Goal: Navigation & Orientation: Find specific page/section

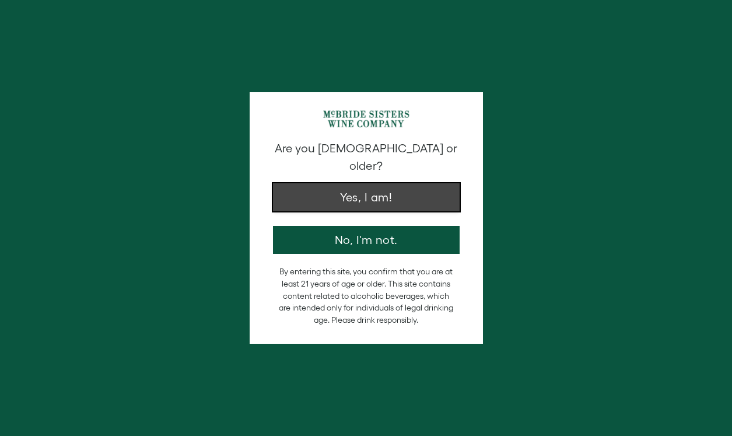
click at [368, 183] on button "Yes, I am!" at bounding box center [366, 197] width 187 height 28
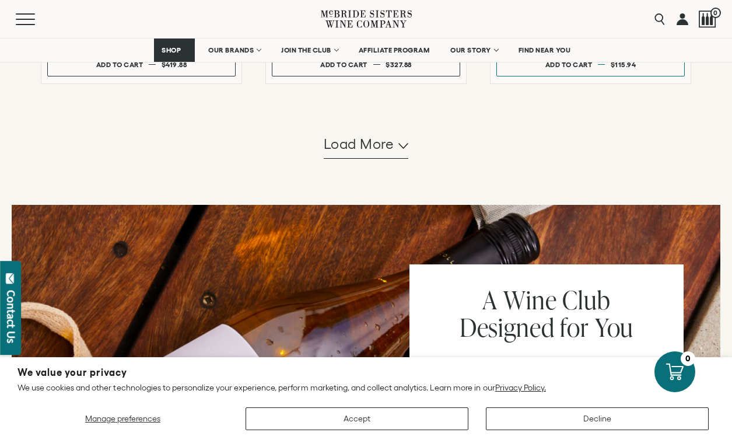
scroll to position [1243, 0]
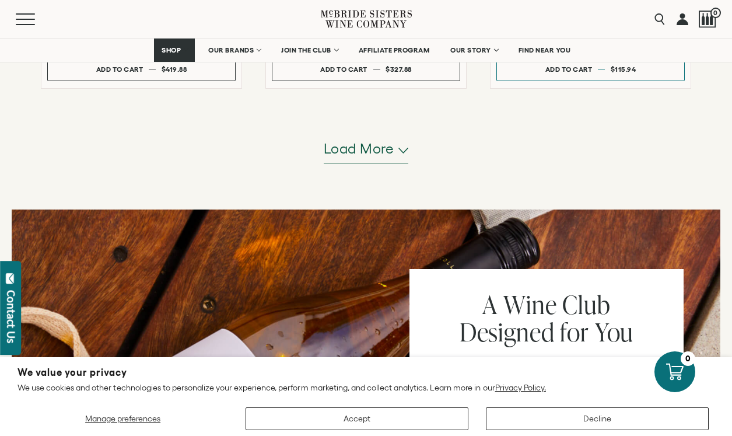
click at [355, 148] on span "Load more" at bounding box center [359, 149] width 71 height 20
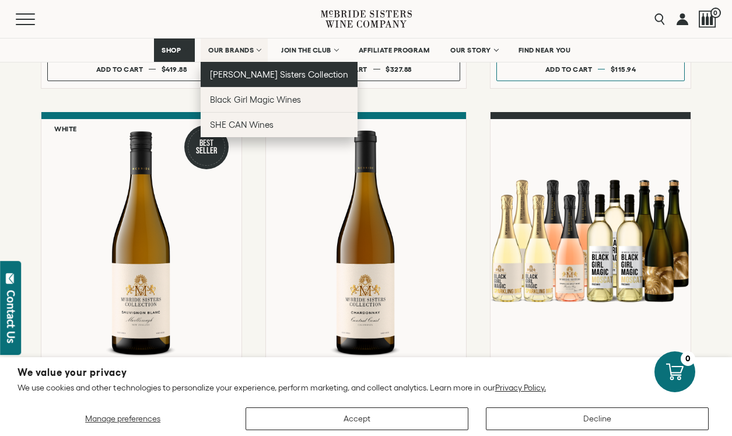
click at [243, 69] on span "[PERSON_NAME] Sisters Collection" at bounding box center [279, 74] width 138 height 10
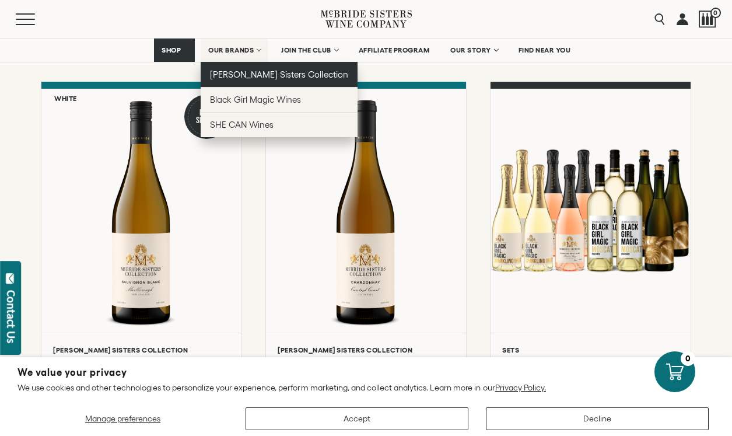
scroll to position [1283, 0]
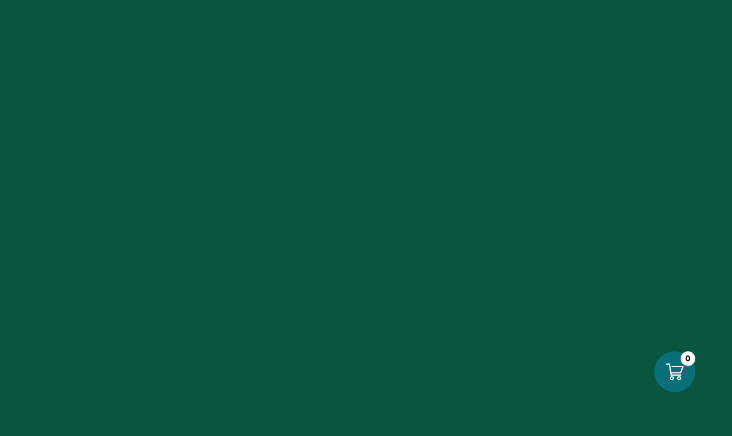
scroll to position [76, 0]
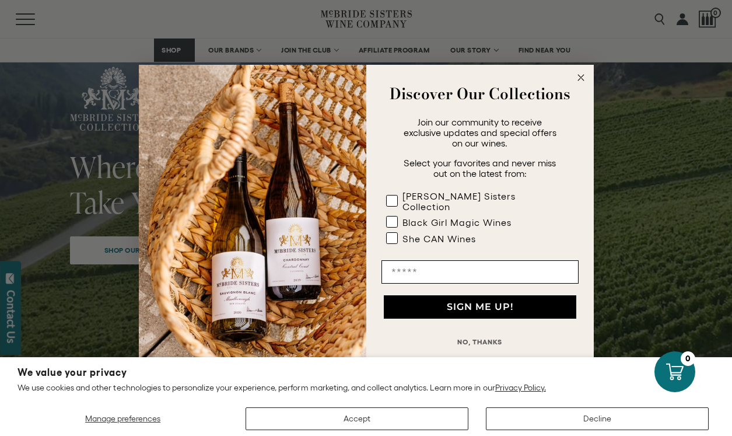
click at [579, 81] on icon "Close dialog" at bounding box center [581, 78] width 6 height 6
